Goal: Task Accomplishment & Management: Use online tool/utility

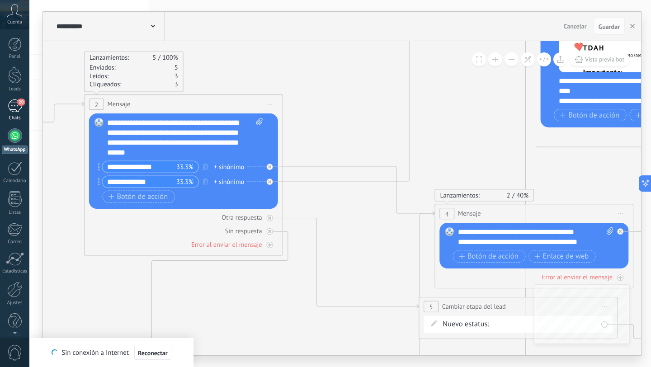
click at [11, 110] on div "20" at bounding box center [15, 106] width 14 height 13
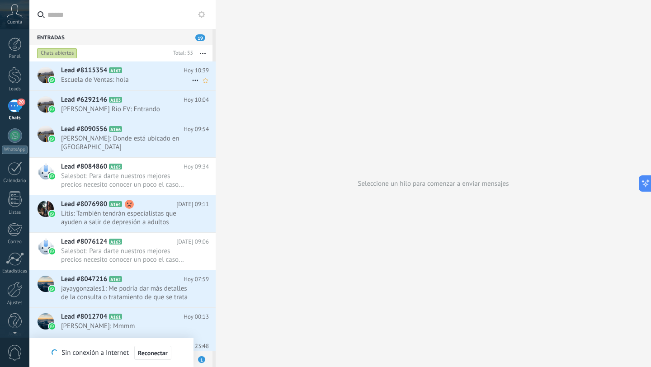
click at [123, 82] on span "Escuela de Ventas: hola" at bounding box center [126, 80] width 131 height 9
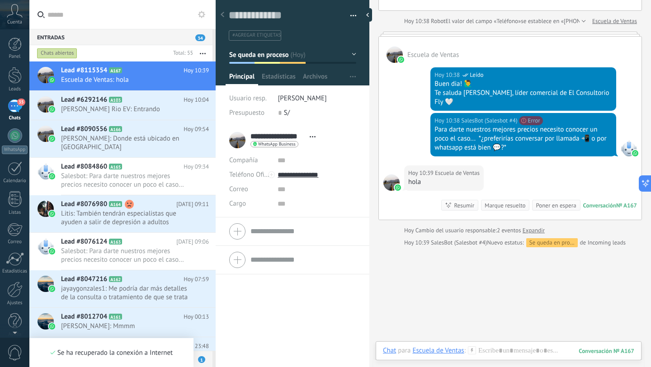
scroll to position [14, 0]
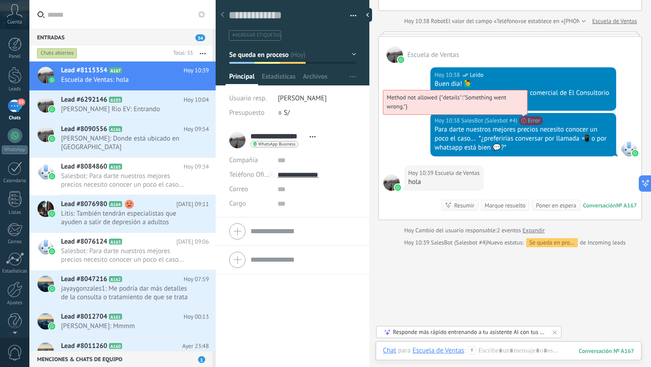
click at [507, 110] on span "Method not allowed {"details":"Something went wrong."}" at bounding box center [446, 102] width 119 height 17
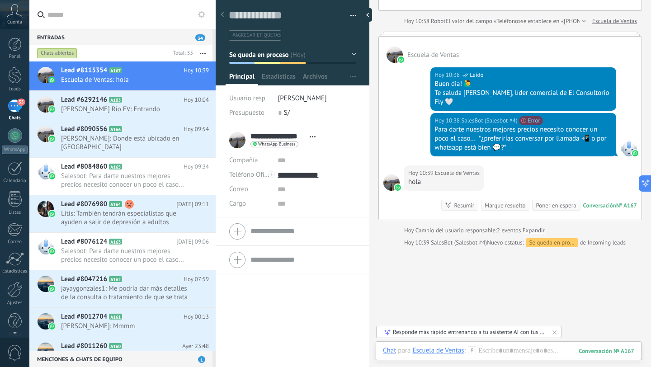
click at [626, 141] on div at bounding box center [629, 148] width 16 height 16
click at [142, 129] on h2 "Lead #8090556 A166" at bounding box center [122, 129] width 123 height 9
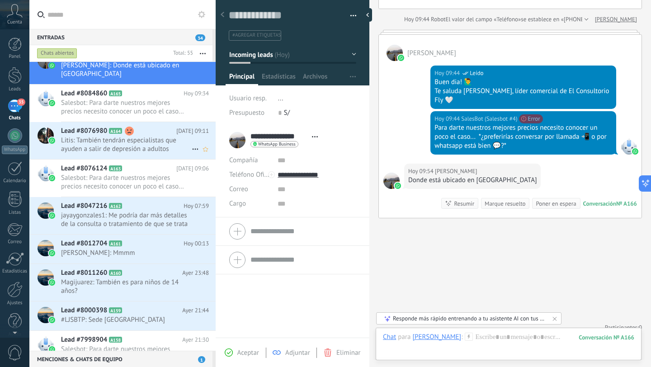
scroll to position [80, 0]
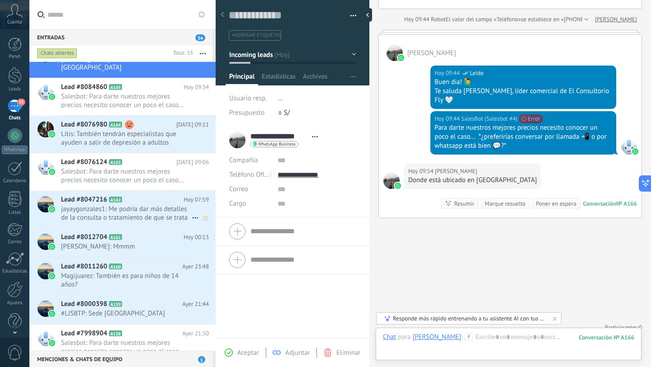
click at [160, 213] on span "jayaygonzales1: Me podría dar más detalles de la consulta o tratamiento de que …" at bounding box center [126, 213] width 131 height 17
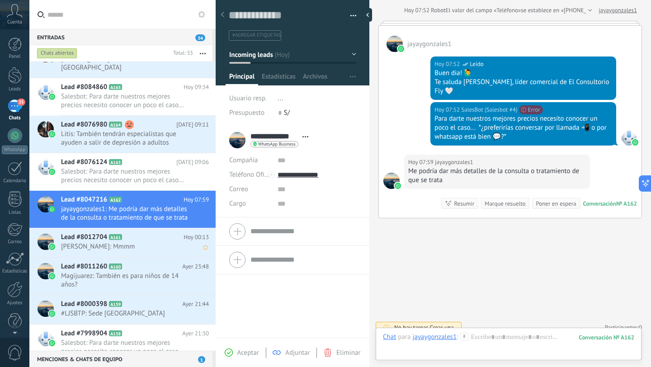
scroll to position [14, 0]
click at [131, 262] on icon at bounding box center [129, 266] width 9 height 9
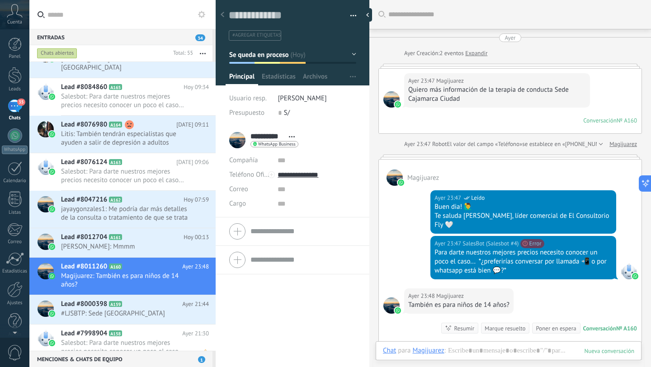
scroll to position [14, 0]
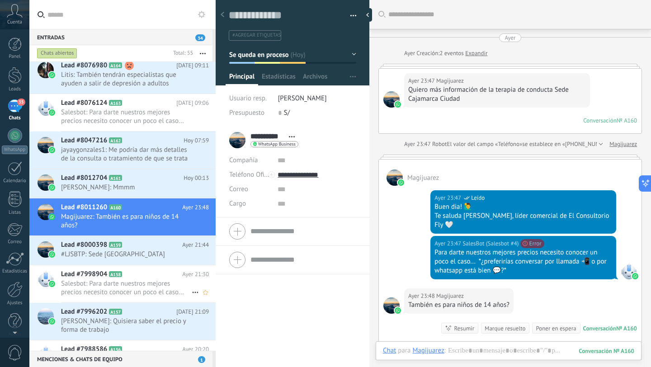
click at [145, 278] on h2 "Lead #7998904 A158" at bounding box center [121, 274] width 121 height 9
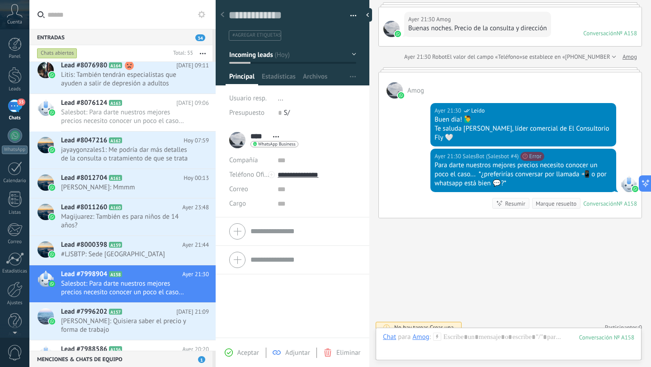
scroll to position [227, 0]
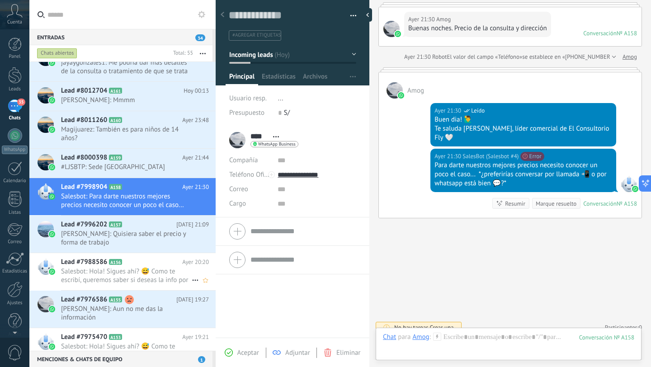
click at [128, 280] on span "Salesbot: Hola! Sigues ahí? 😅 Como te escribí, queremos saber si deseas la info…" at bounding box center [126, 275] width 131 height 17
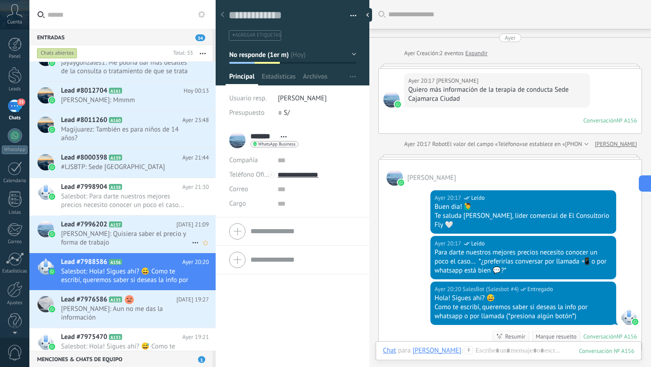
scroll to position [14, 0]
click at [129, 246] on span "[PERSON_NAME]: Quisiera saber el precio y forma de trabajo" at bounding box center [126, 238] width 131 height 17
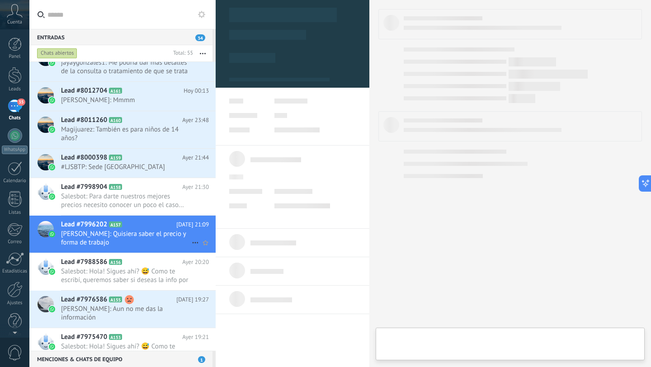
type textarea "**********"
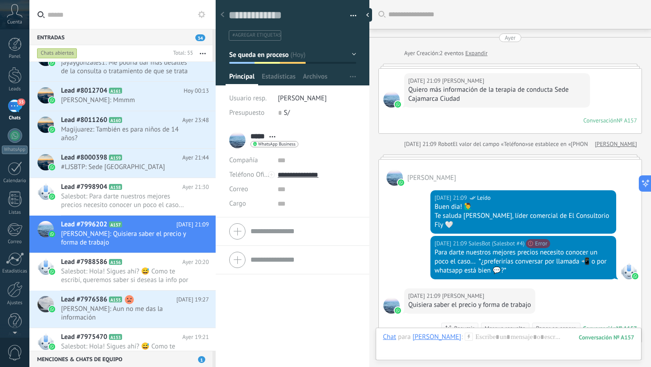
scroll to position [152, 0]
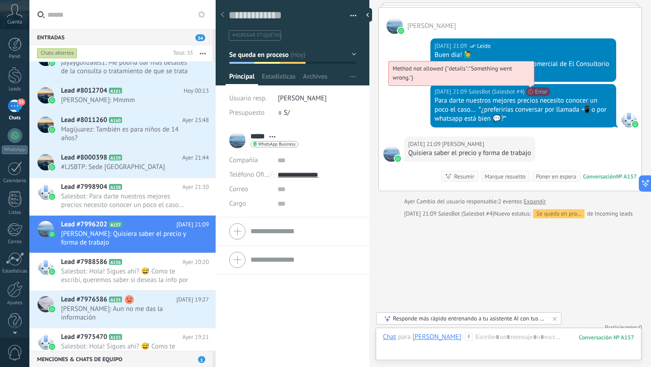
click at [512, 81] on span "Method not allowed {"details":"Something went wrong."}" at bounding box center [452, 73] width 119 height 17
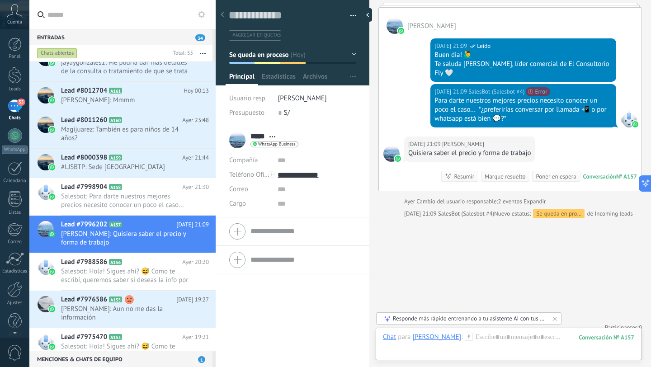
click at [14, 110] on div "35" at bounding box center [15, 106] width 14 height 13
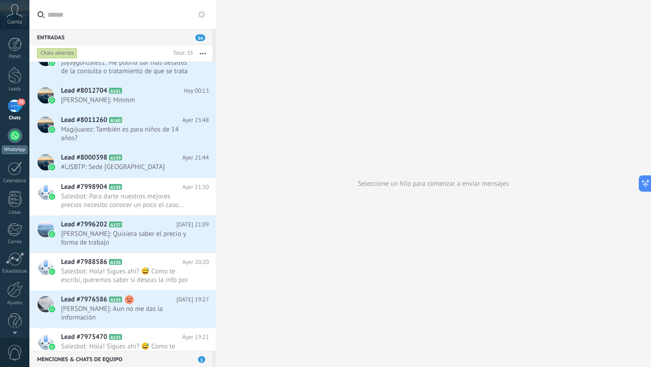
click at [17, 136] on div at bounding box center [15, 135] width 14 height 14
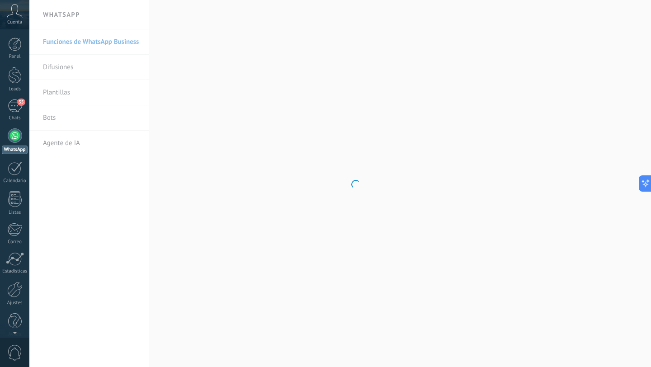
click at [53, 122] on body ".abccls-1,.abccls-2{fill-rule:evenodd}.abccls-2{fill:#fff} .abfcls-1{fill:none}…" at bounding box center [325, 183] width 651 height 367
click at [52, 117] on body ".abccls-1,.abccls-2{fill-rule:evenodd}.abccls-2{fill:#fff} .abfcls-1{fill:none}…" at bounding box center [325, 183] width 651 height 367
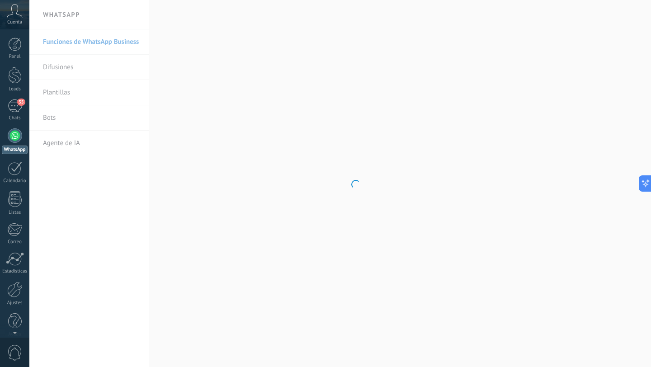
click at [52, 115] on body ".abccls-1,.abccls-2{fill-rule:evenodd}.abccls-2{fill:#fff} .abfcls-1{fill:none}…" at bounding box center [325, 183] width 651 height 367
click at [47, 121] on link "Bots" at bounding box center [91, 117] width 97 height 25
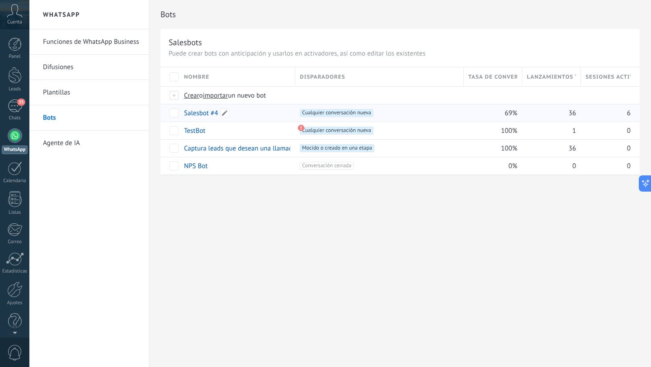
click at [199, 113] on link "Salesbot #4" at bounding box center [201, 113] width 34 height 9
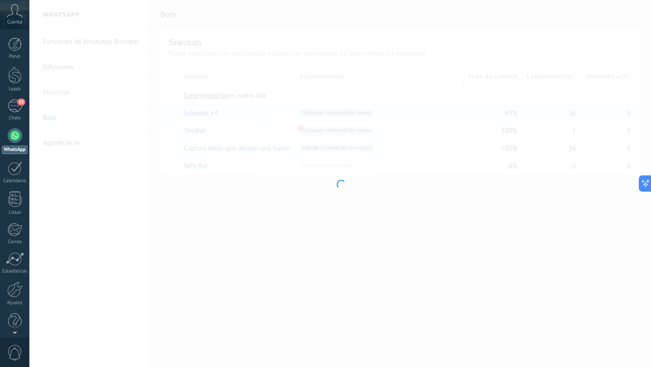
type input "**********"
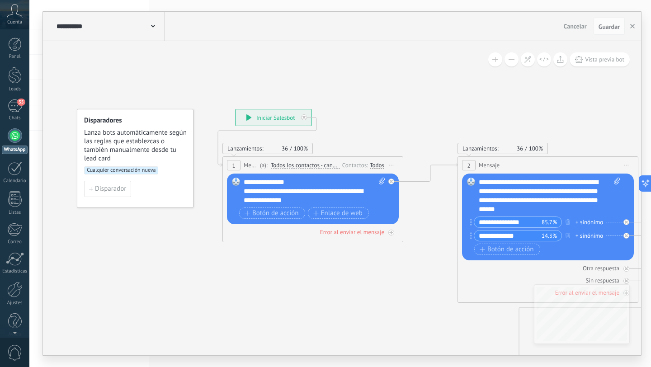
click at [267, 110] on div "**********" at bounding box center [274, 117] width 76 height 16
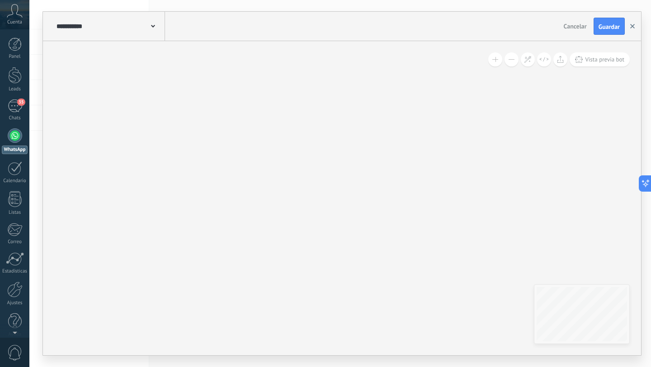
click at [631, 24] on icon "button" at bounding box center [633, 26] width 5 height 5
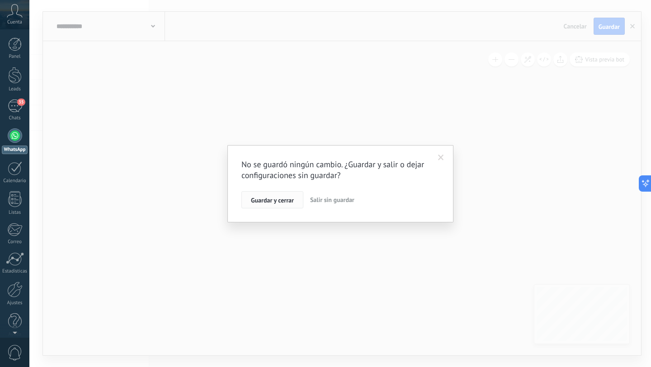
click at [274, 197] on span "Guardar y cerrar" at bounding box center [272, 200] width 43 height 6
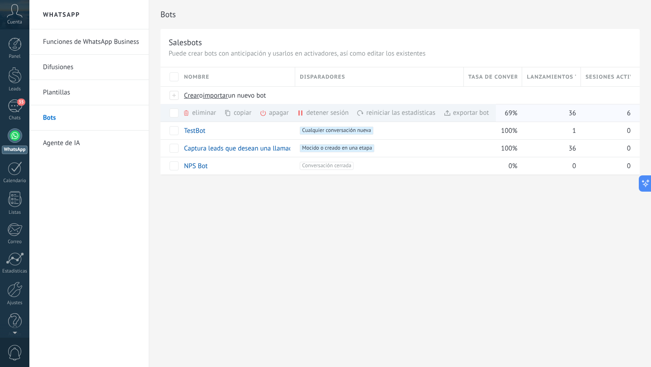
click at [274, 112] on div "apagar màs" at bounding box center [290, 113] width 60 height 18
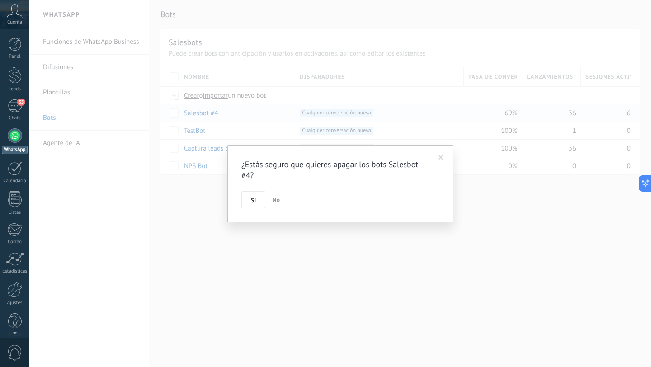
click at [251, 190] on div "¿Estás seguro que quieres apagar los bots Salesbot #4? Si No" at bounding box center [341, 183] width 198 height 49
click at [251, 199] on span "Si" at bounding box center [253, 200] width 5 height 6
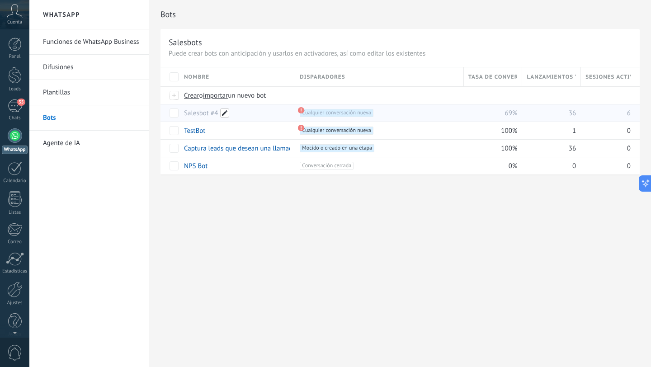
click at [222, 113] on span at bounding box center [224, 113] width 9 height 9
click at [242, 132] on span "Cancelar" at bounding box center [243, 133] width 23 height 8
click at [198, 113] on link "Salesbot #4" at bounding box center [201, 113] width 34 height 9
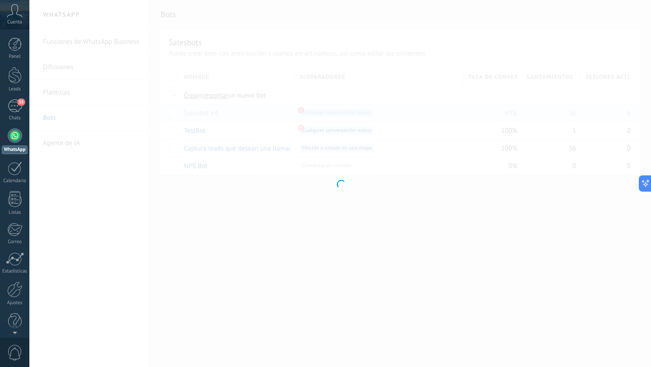
type input "**********"
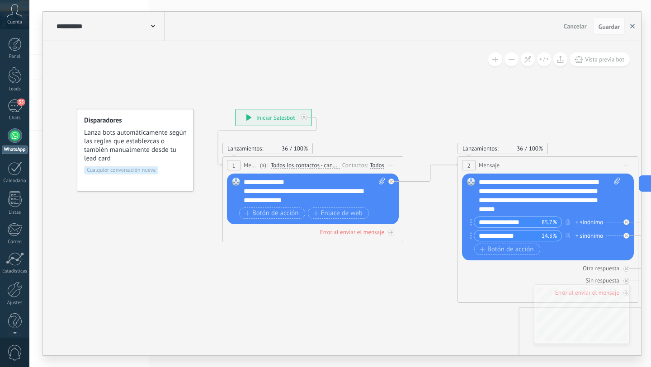
click at [631, 25] on icon "button" at bounding box center [633, 26] width 5 height 5
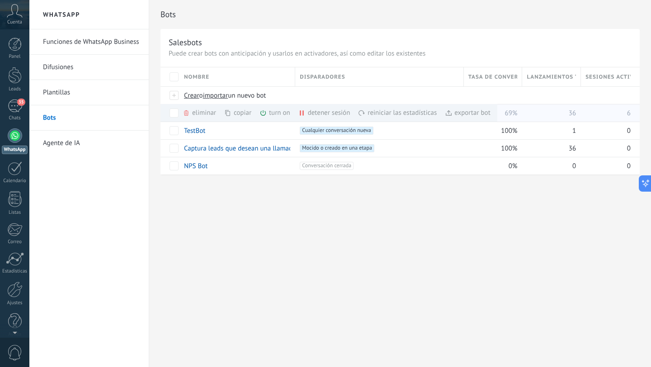
click at [271, 114] on div "turn on màs" at bounding box center [291, 113] width 62 height 18
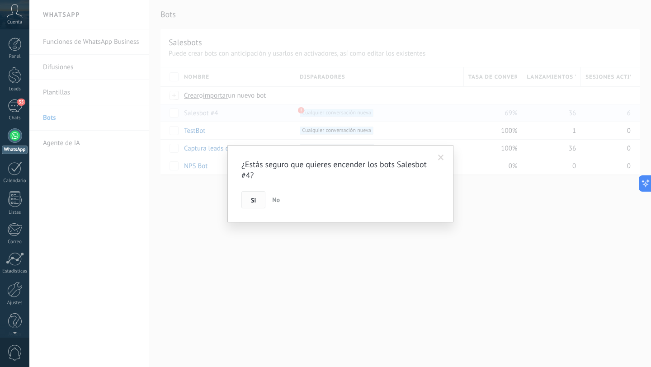
click at [252, 201] on span "Si" at bounding box center [253, 200] width 5 height 6
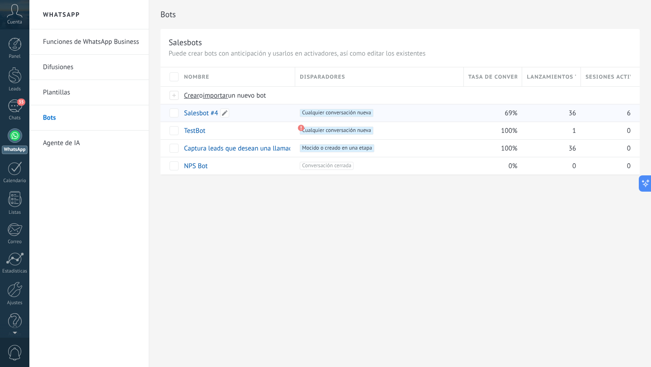
click at [195, 117] on link "Salesbot #4" at bounding box center [201, 113] width 34 height 9
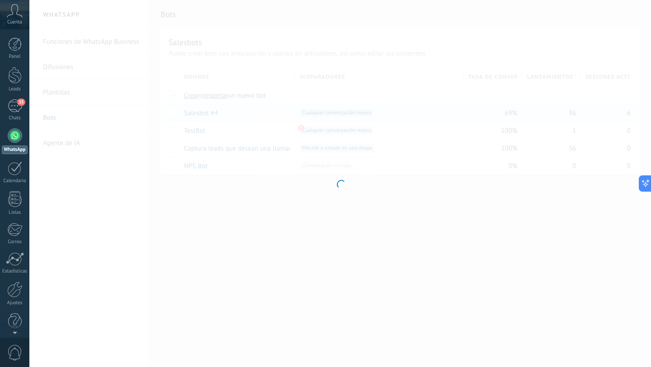
type input "**********"
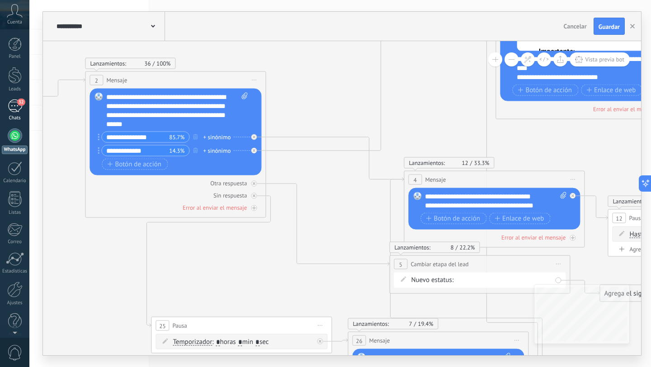
click at [15, 114] on link "32 Chats" at bounding box center [14, 111] width 29 height 22
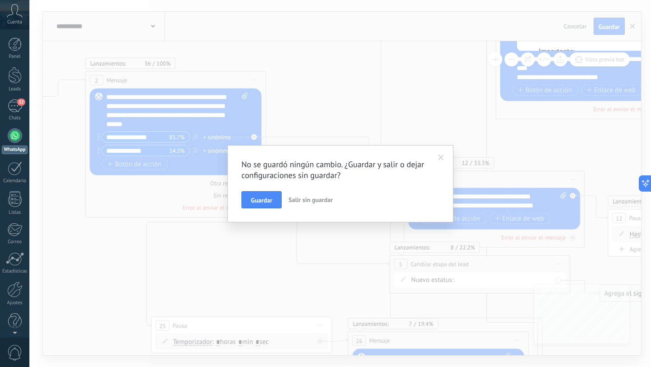
click at [440, 160] on span at bounding box center [441, 158] width 6 height 6
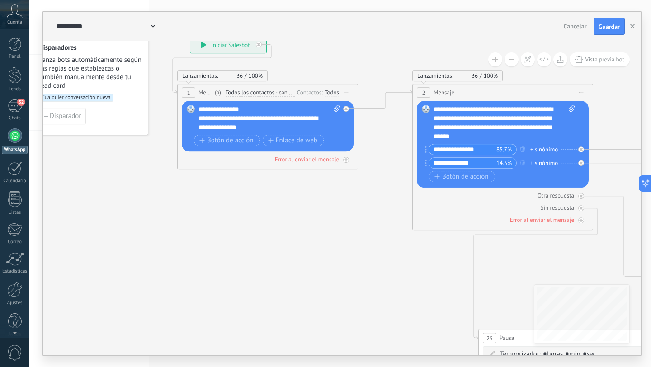
click at [8, 96] on div "Panel Leads 32 Chats WhatsApp Clientes" at bounding box center [14, 192] width 29 height 309
click at [14, 102] on div "32" at bounding box center [15, 106] width 14 height 13
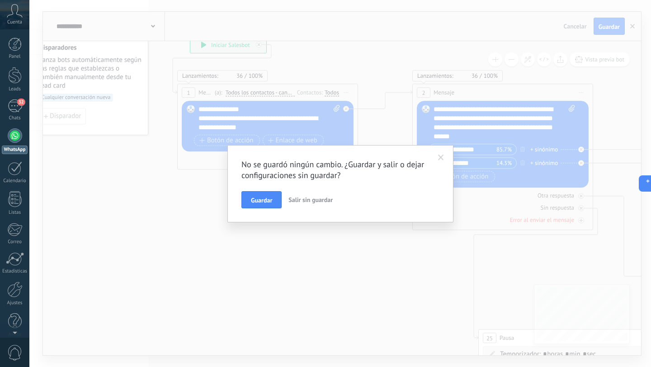
click at [308, 203] on span "Salir sin guardar" at bounding box center [311, 200] width 44 height 8
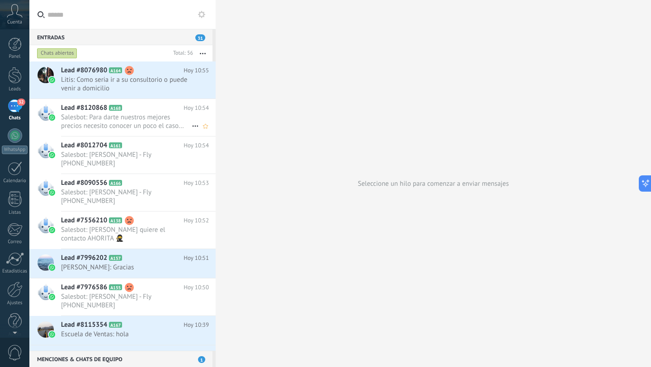
click at [140, 109] on h2 "Lead #8120868 A168" at bounding box center [122, 108] width 123 height 9
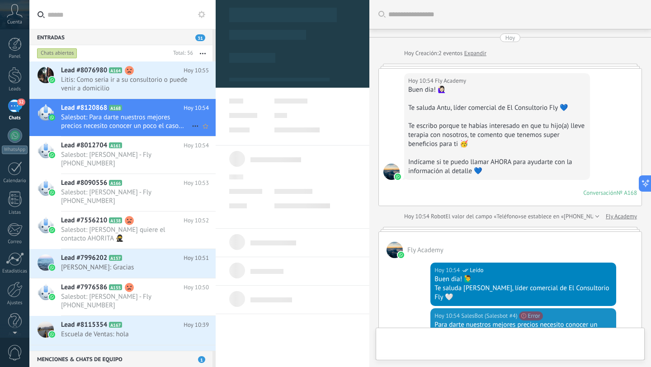
type textarea "**********"
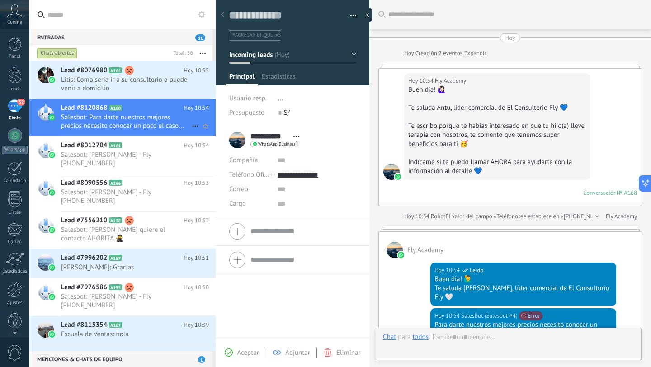
scroll to position [160, 0]
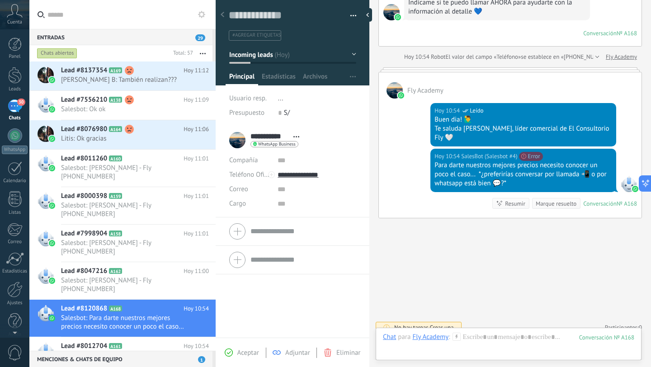
click at [16, 112] on div "30" at bounding box center [15, 106] width 14 height 13
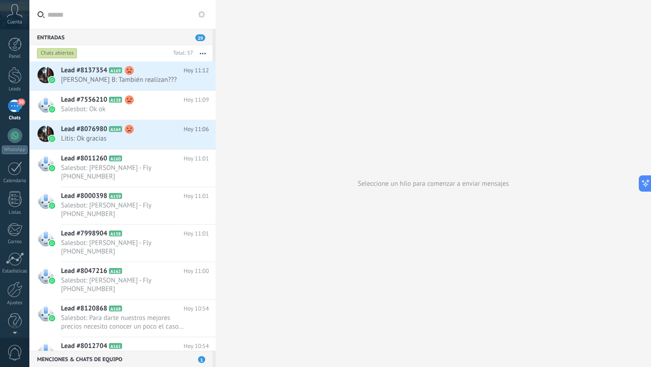
click at [13, 104] on div "30" at bounding box center [15, 106] width 14 height 13
click at [16, 142] on div at bounding box center [15, 135] width 14 height 14
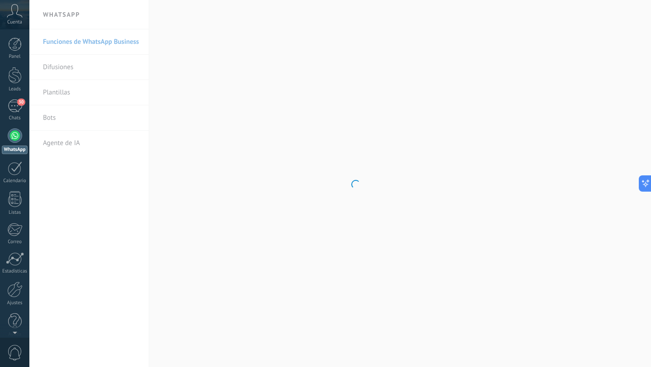
click at [49, 119] on body ".abccls-1,.abccls-2{fill-rule:evenodd}.abccls-2{fill:#fff} .abfcls-1{fill:none}…" at bounding box center [325, 183] width 651 height 367
click at [49, 119] on link "Bots" at bounding box center [91, 117] width 97 height 25
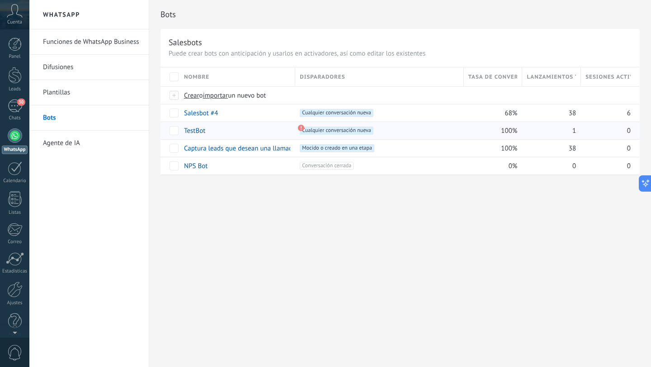
click at [187, 131] on link "TestBot" at bounding box center [194, 131] width 21 height 9
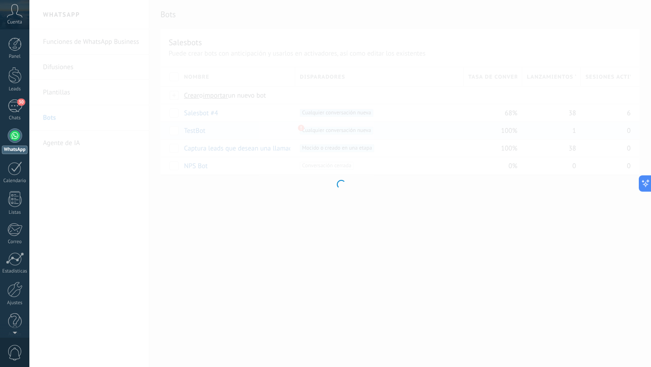
type input "*******"
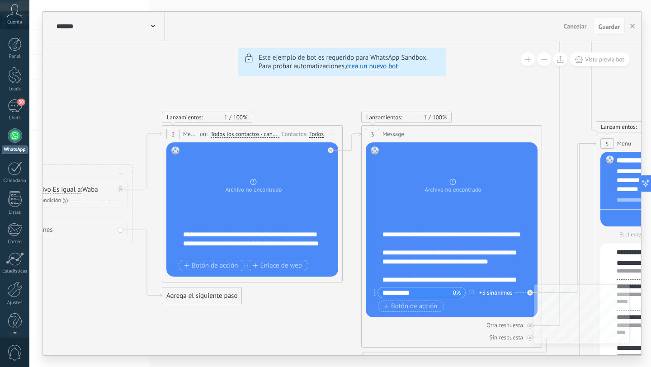
click at [14, 139] on div at bounding box center [15, 135] width 14 height 14
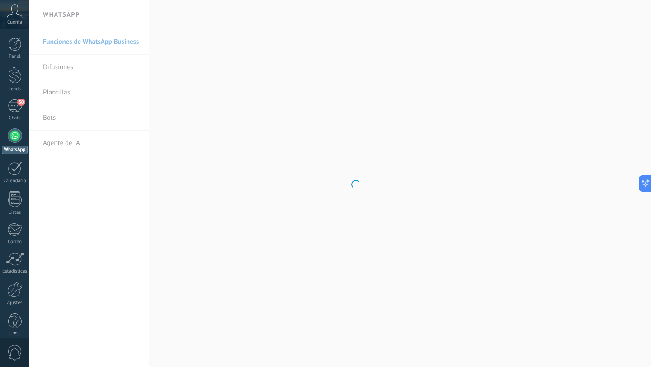
click at [59, 113] on body ".abccls-1,.abccls-2{fill-rule:evenodd}.abccls-2{fill:#fff} .abfcls-1{fill:none}…" at bounding box center [325, 183] width 651 height 367
click at [54, 117] on body ".abccls-1,.abccls-2{fill-rule:evenodd}.abccls-2{fill:#fff} .abfcls-1{fill:none}…" at bounding box center [325, 183] width 651 height 367
click at [54, 117] on link "Bots" at bounding box center [91, 117] width 97 height 25
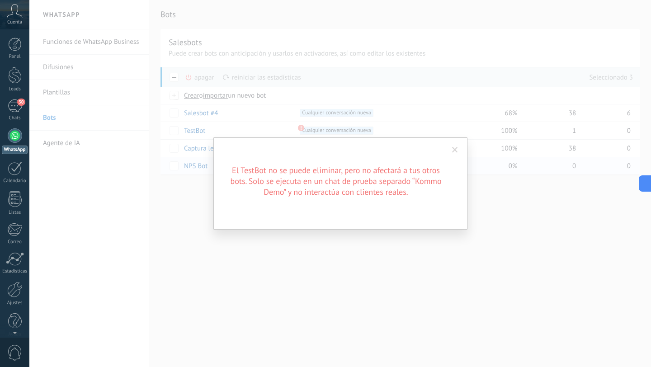
click at [454, 152] on span at bounding box center [455, 150] width 6 height 6
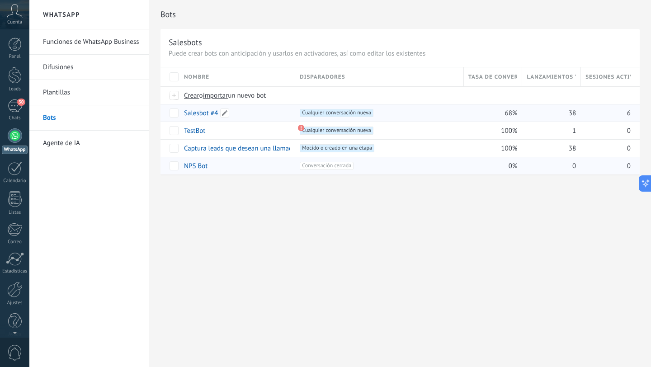
click at [190, 113] on link "Salesbot #4" at bounding box center [201, 113] width 34 height 9
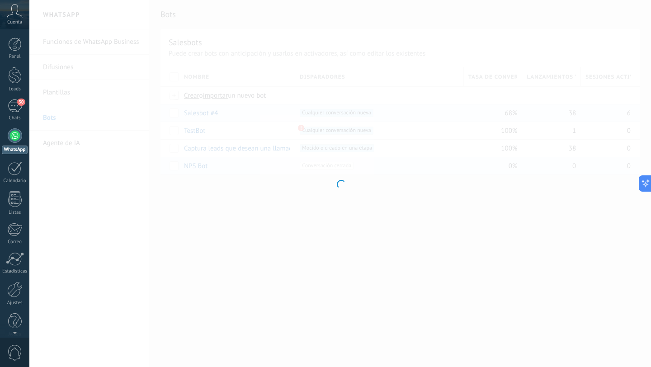
type input "**********"
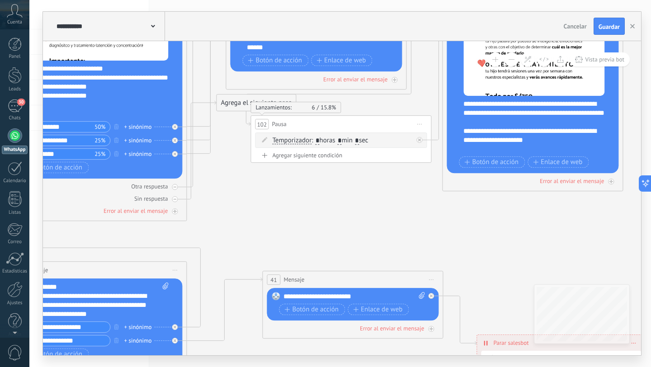
click at [504, 136] on div "**********" at bounding box center [539, 127] width 150 height 54
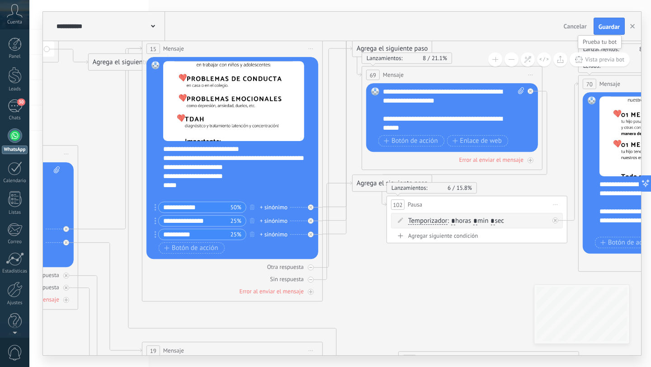
click at [596, 57] on span "Vista previa bot" at bounding box center [604, 60] width 39 height 8
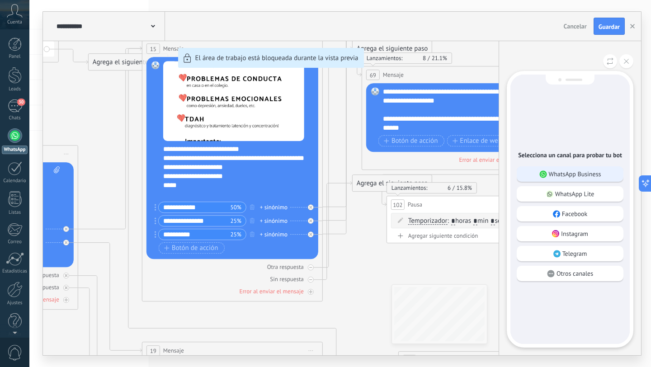
click at [557, 177] on p "WhatsApp Business" at bounding box center [575, 174] width 52 height 8
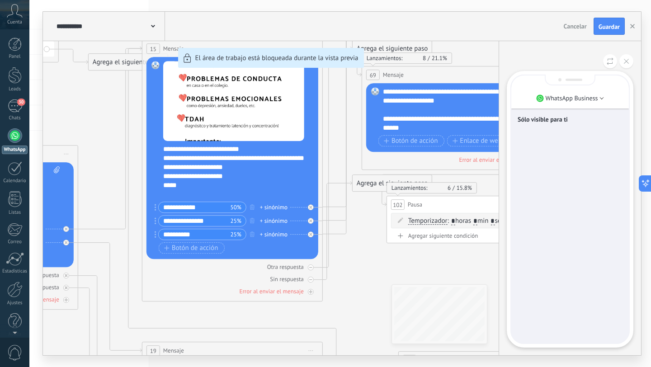
click at [561, 140] on div "Sólo visible para ti" at bounding box center [571, 210] width 118 height 268
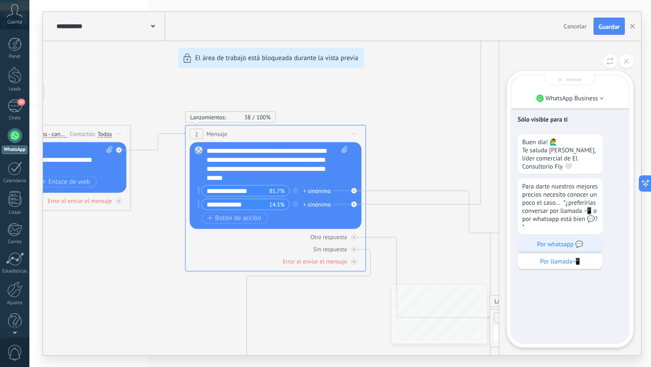
click at [550, 248] on p "Por whatsapp 💬" at bounding box center [560, 244] width 76 height 8
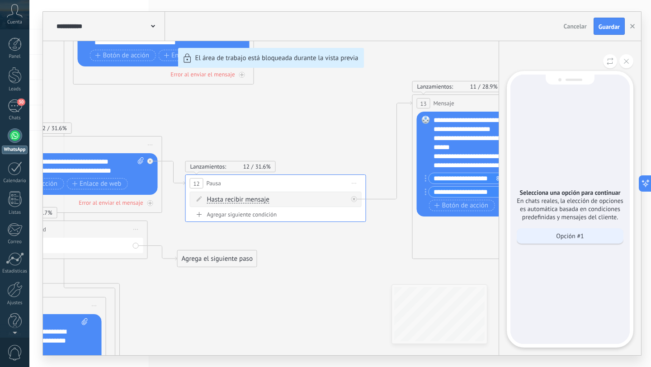
click at [560, 241] on div "Opción #1" at bounding box center [570, 235] width 107 height 15
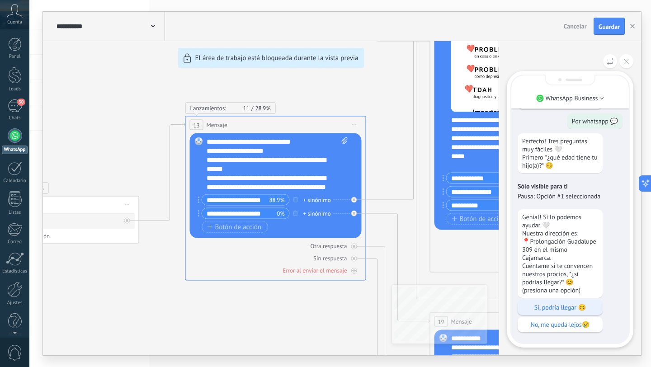
click at [556, 309] on p "Sí, podría llegar 😊" at bounding box center [560, 308] width 76 height 8
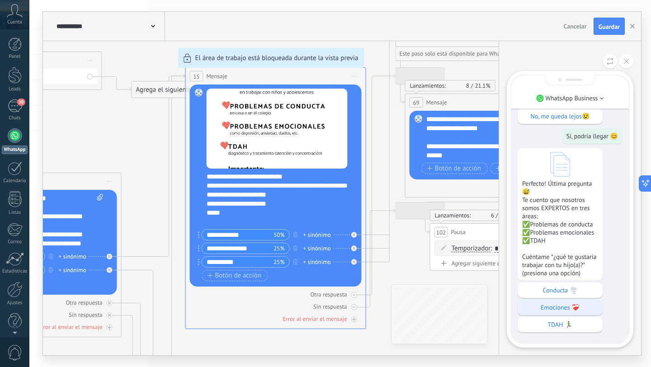
click at [551, 309] on p "Emociones ❤️‍🩹" at bounding box center [560, 308] width 76 height 8
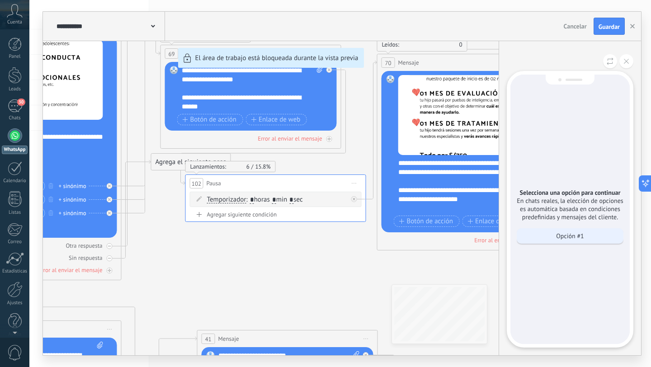
click at [556, 243] on div "Opción #1" at bounding box center [570, 235] width 107 height 15
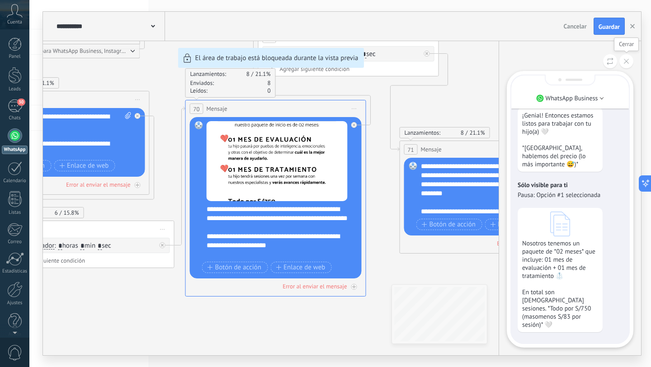
click at [624, 58] on button at bounding box center [627, 61] width 14 height 14
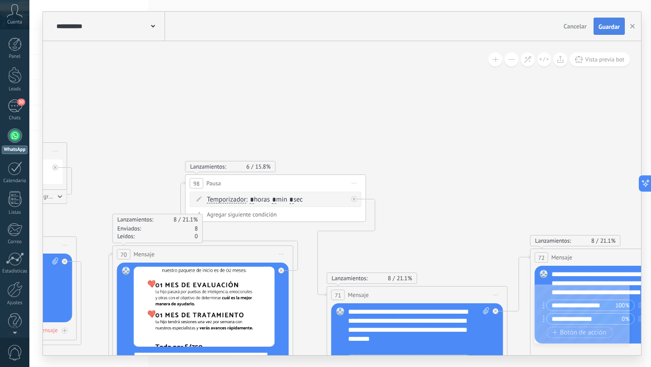
click at [604, 24] on span "Guardar" at bounding box center [609, 27] width 21 height 6
click at [16, 109] on div "30" at bounding box center [15, 106] width 14 height 13
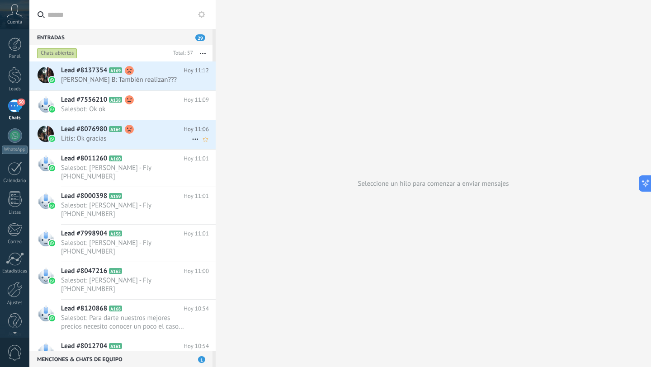
click at [119, 128] on span "A164" at bounding box center [115, 129] width 13 height 6
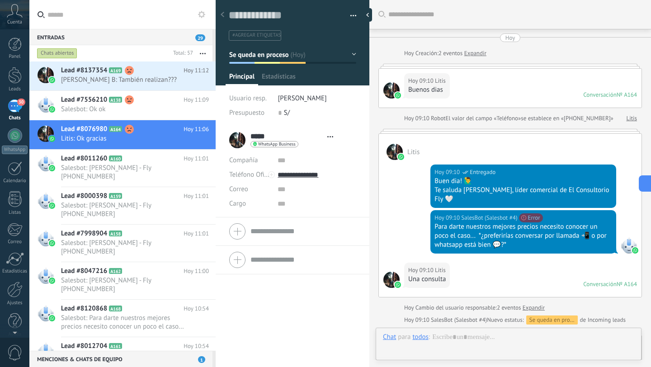
type textarea "**********"
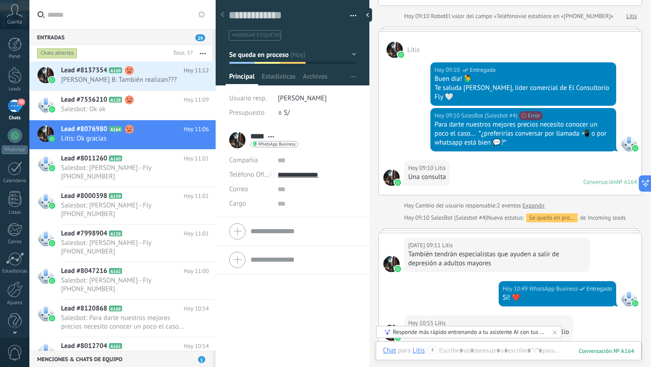
scroll to position [105, 0]
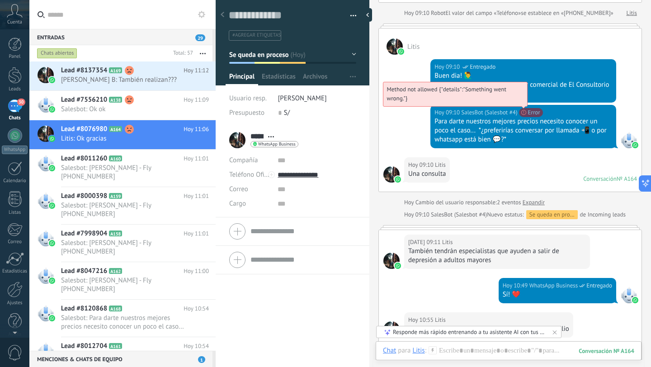
click at [507, 100] on span "Method not allowed {"details":"Something went wrong."}" at bounding box center [446, 93] width 119 height 17
click at [477, 85] on span "Method not allowed {"details":"Something went wrong."}" at bounding box center [446, 93] width 119 height 17
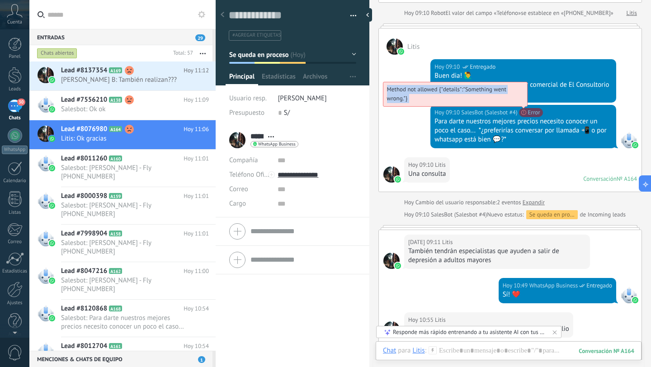
click at [477, 85] on span "Method not allowed {"details":"Something went wrong."}" at bounding box center [446, 93] width 119 height 17
click at [507, 102] on span "Method not allowed {"details":"Something went wrong."}" at bounding box center [446, 93] width 119 height 17
drag, startPoint x: 386, startPoint y: 78, endPoint x: 439, endPoint y: 81, distance: 52.6
click at [439, 85] on span "Method not allowed {"details":"Something went wrong."}" at bounding box center [446, 93] width 119 height 17
copy span "Method not allowed"
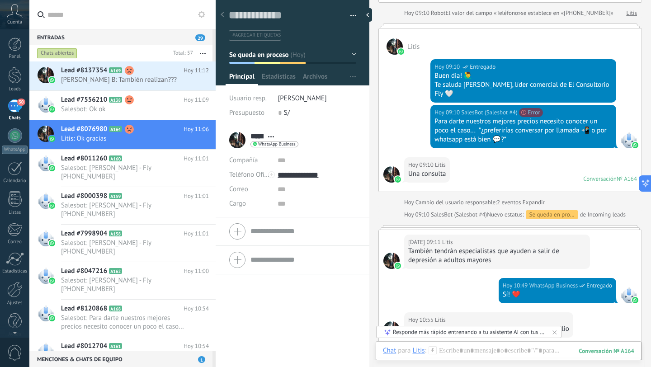
scroll to position [14, 0]
